Goal: Find specific page/section

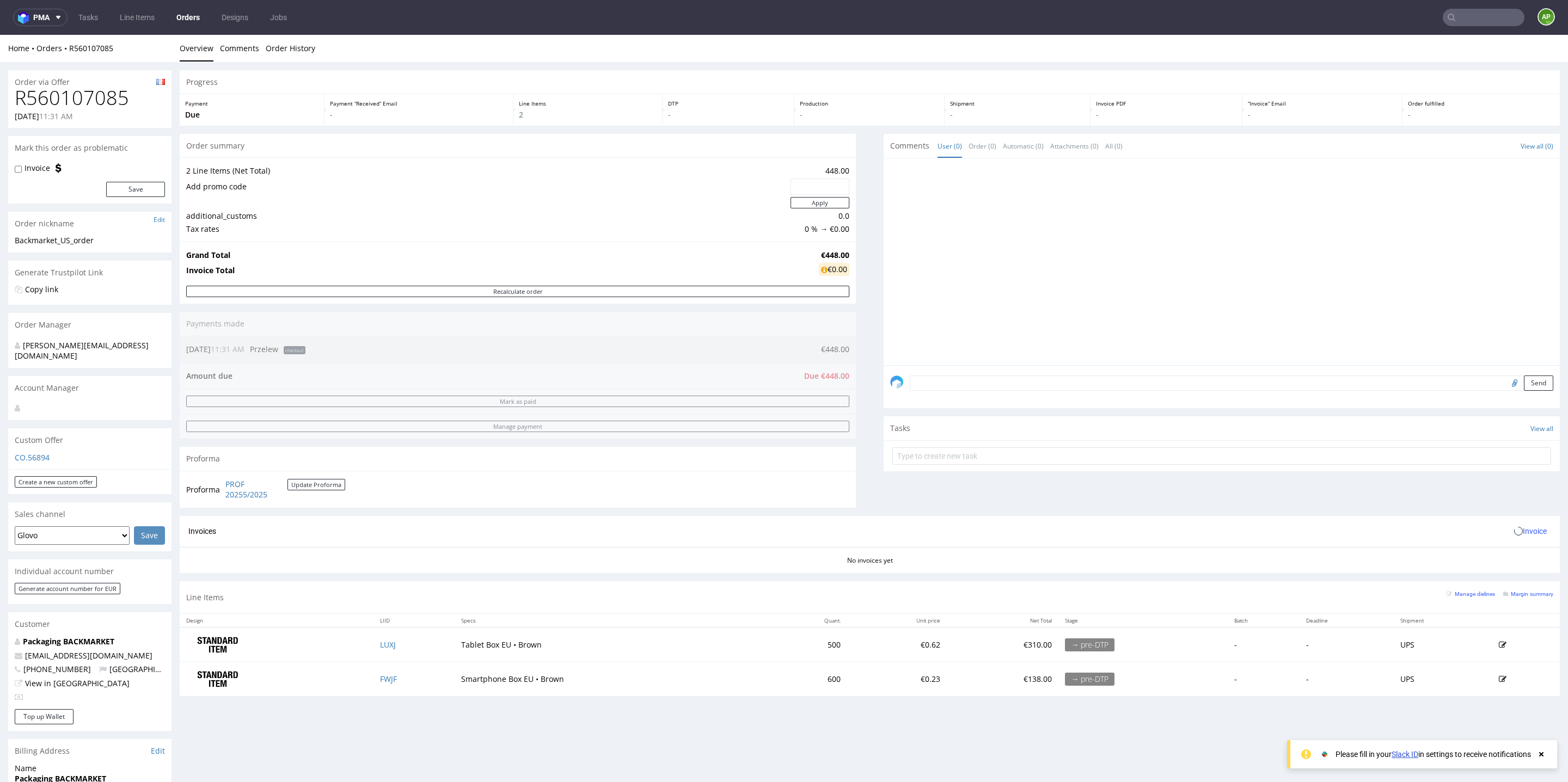
scroll to position [346, 0]
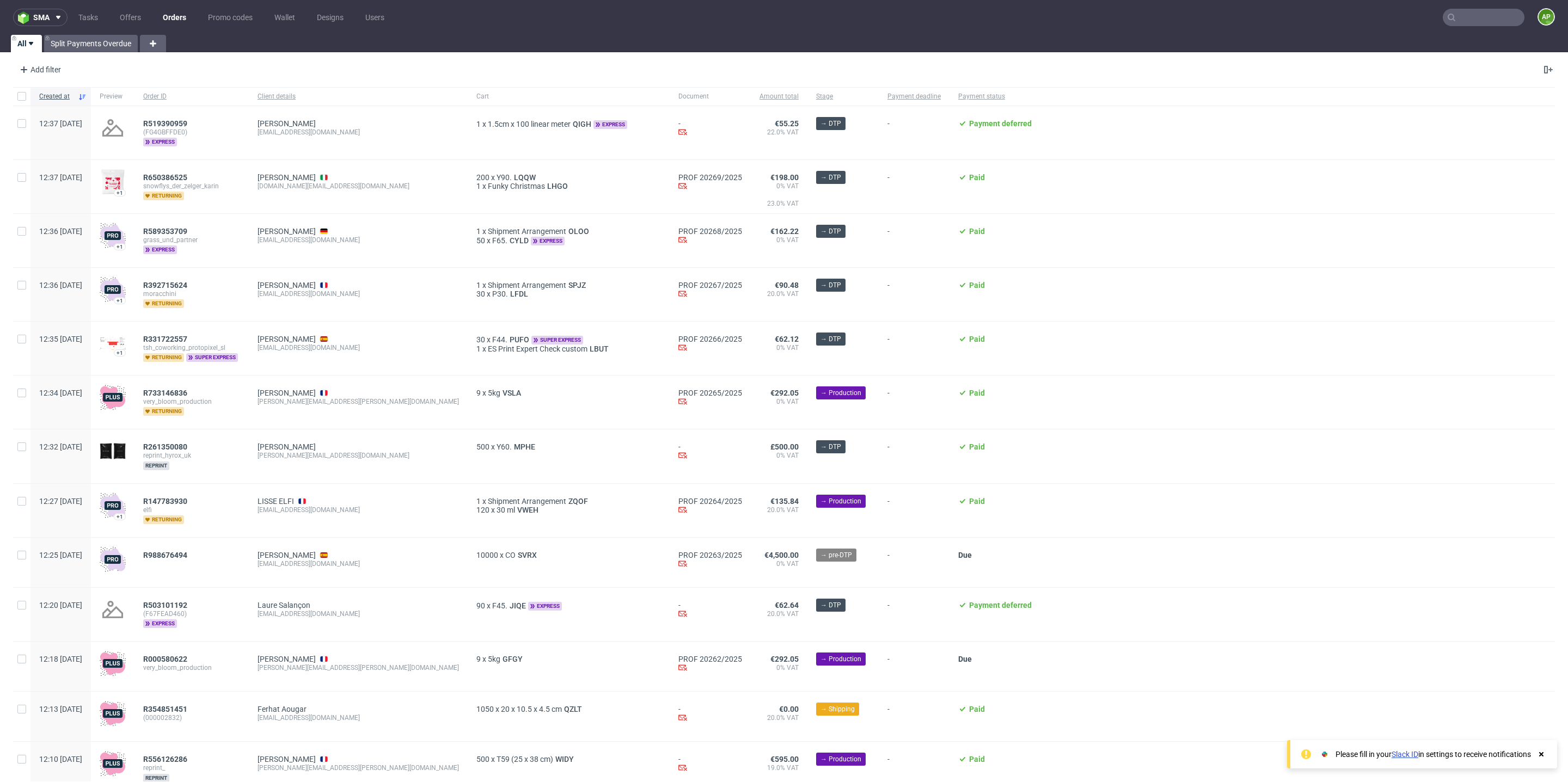
click at [183, 13] on link "Orders" at bounding box center [175, 17] width 37 height 18
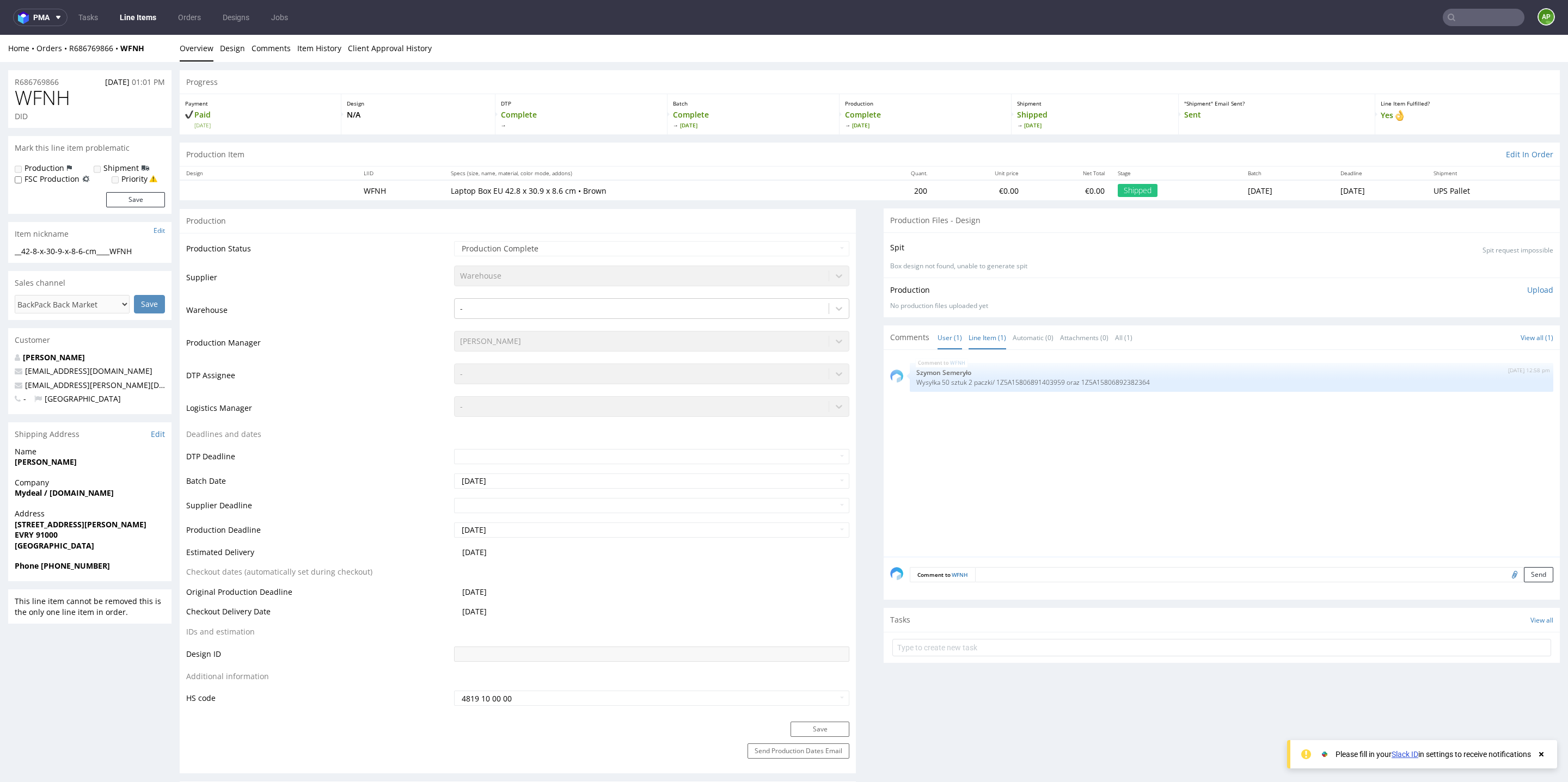
click at [981, 336] on link "Line Item (1)" at bounding box center [987, 338] width 38 height 23
click at [937, 332] on link "User (1)" at bounding box center [950, 338] width 24 height 23
